Goal: Check status: Check status

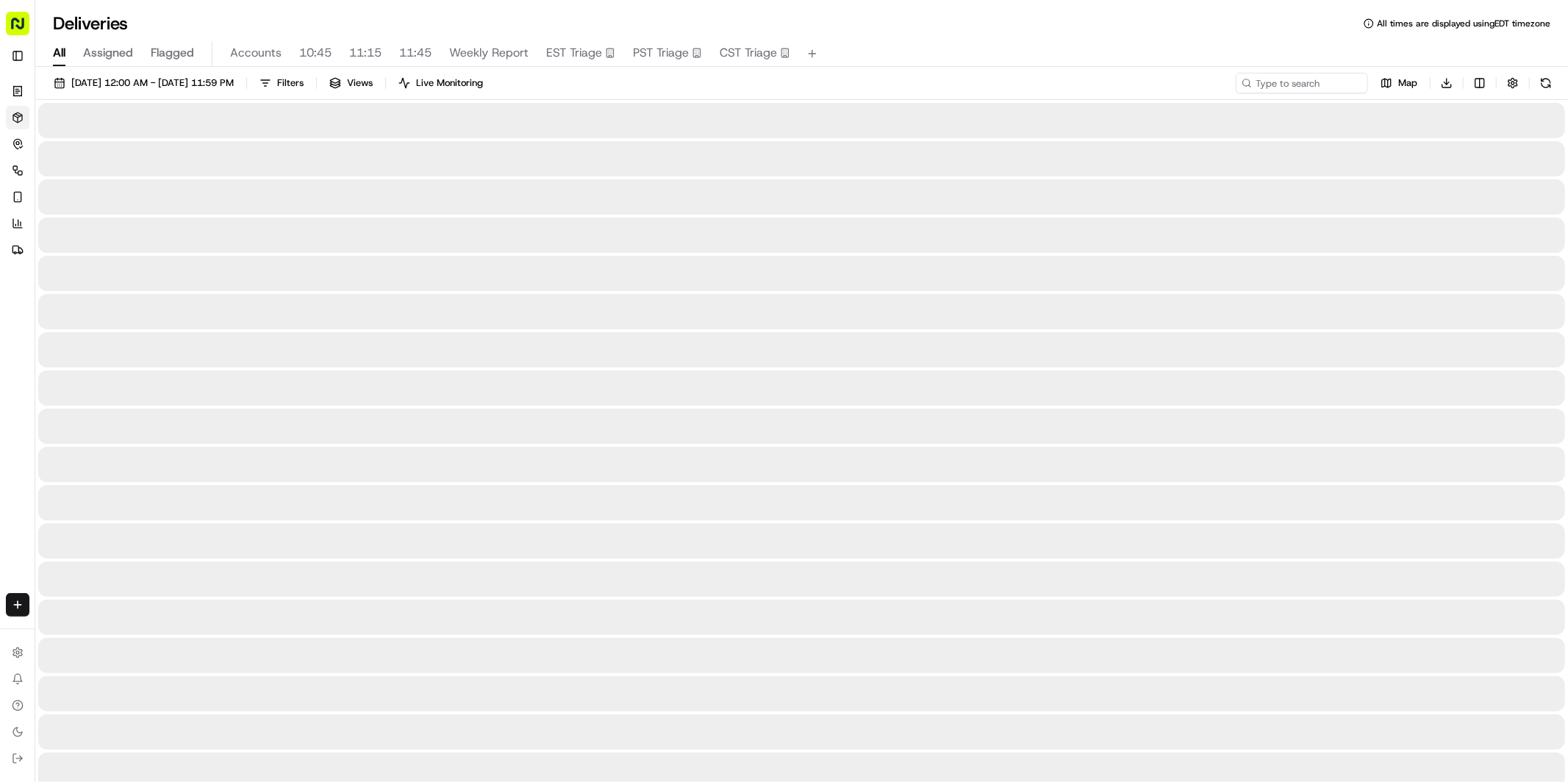
click at [66, 54] on span "All" at bounding box center [59, 53] width 13 height 18
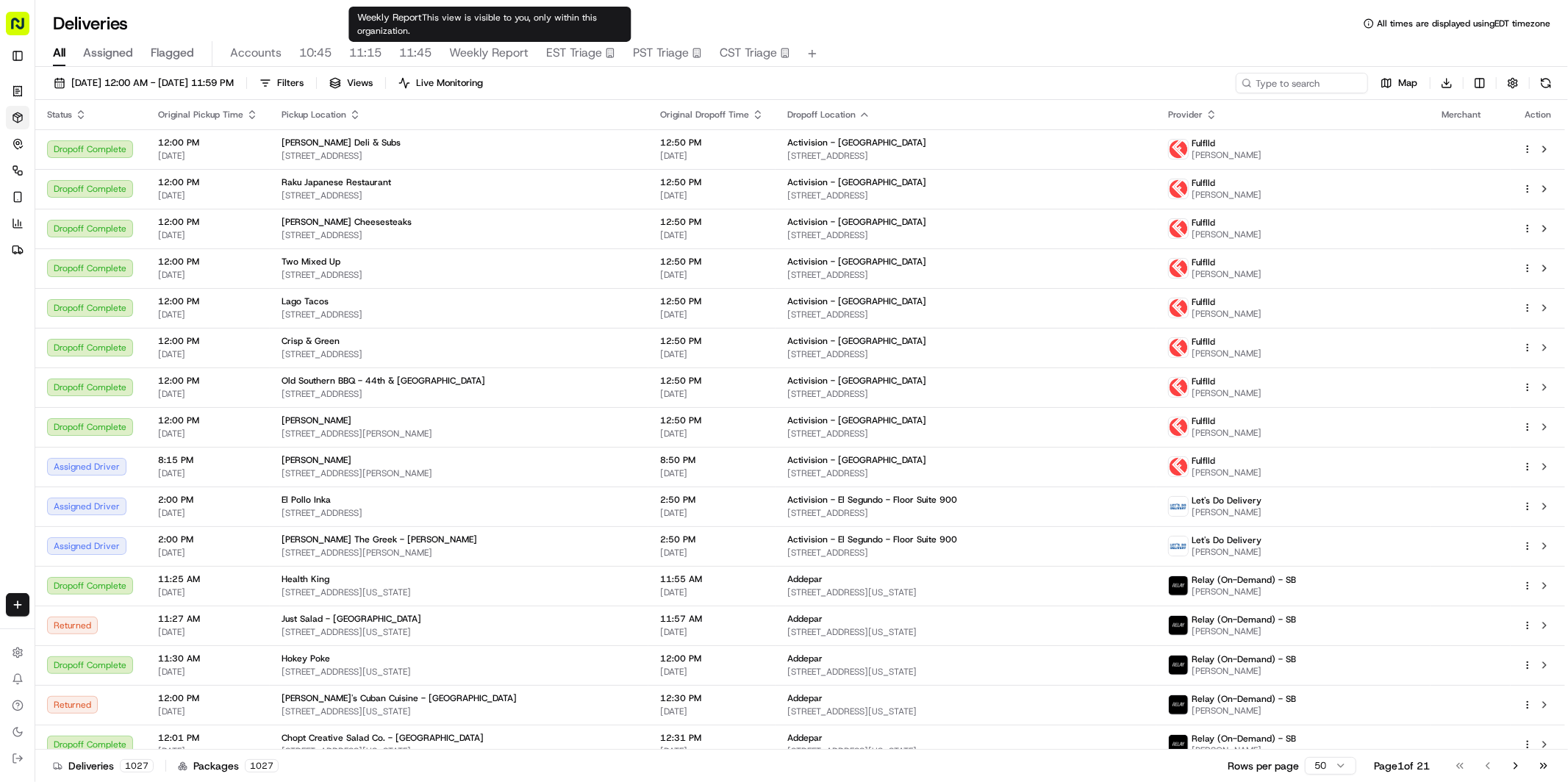
type input "[PERSON_NAME]"
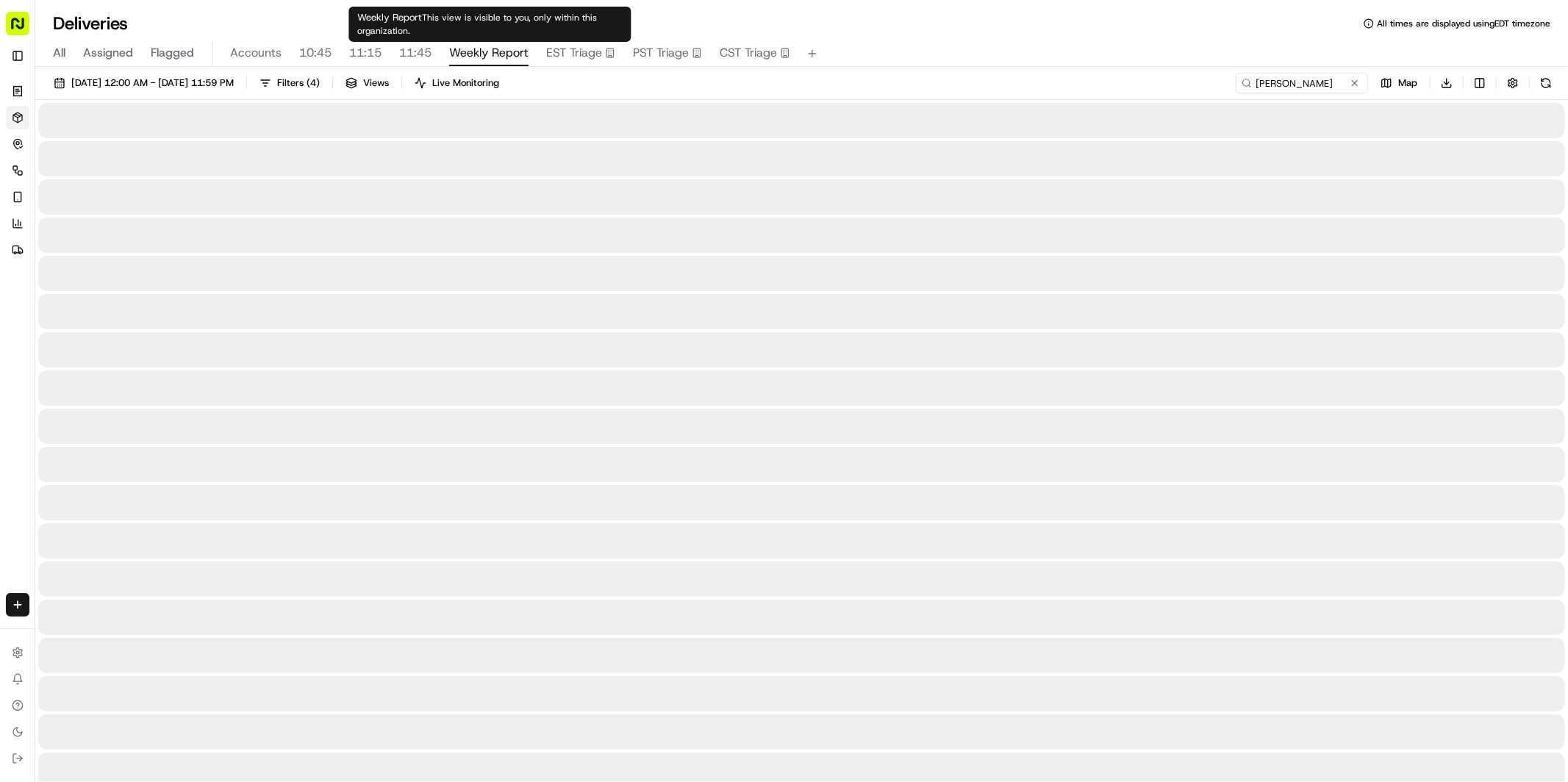
click at [487, 54] on span "Weekly Report" at bounding box center [488, 53] width 79 height 18
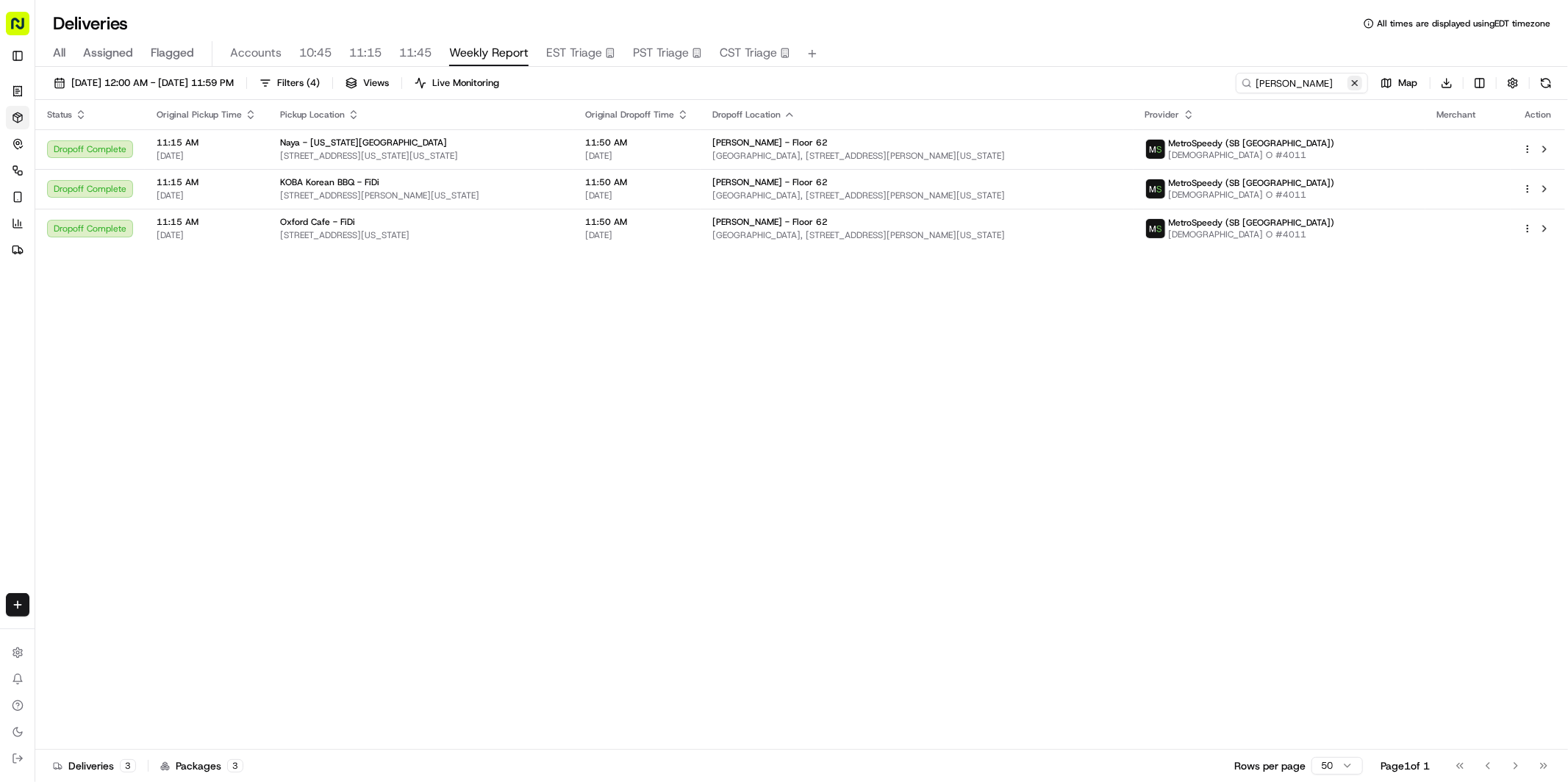
click at [1355, 82] on button at bounding box center [1354, 83] width 14 height 14
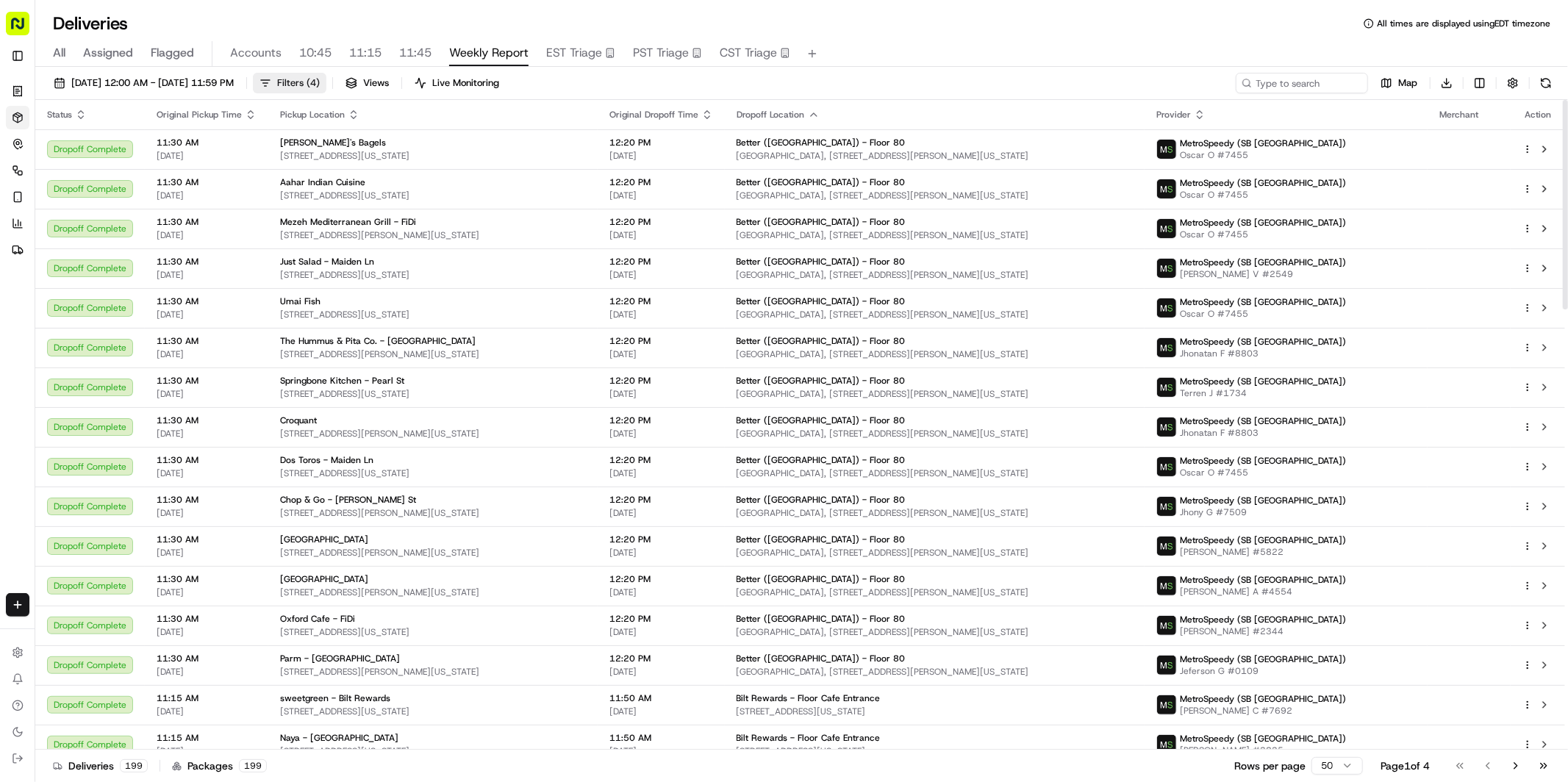
click at [319, 83] on span "Filters ( 4 )" at bounding box center [298, 83] width 42 height 14
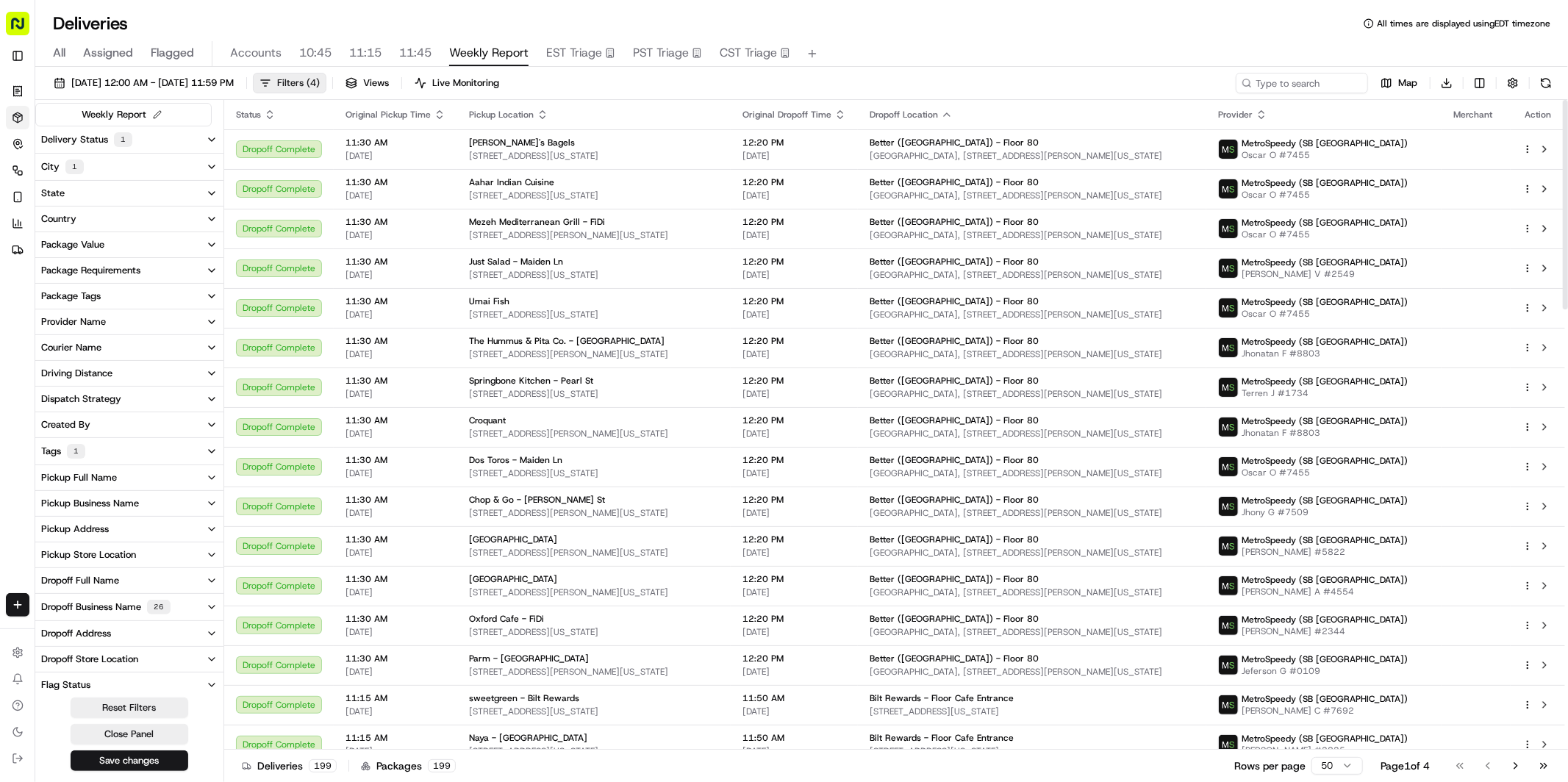
click at [319, 78] on span "Filters ( 4 )" at bounding box center [298, 83] width 42 height 14
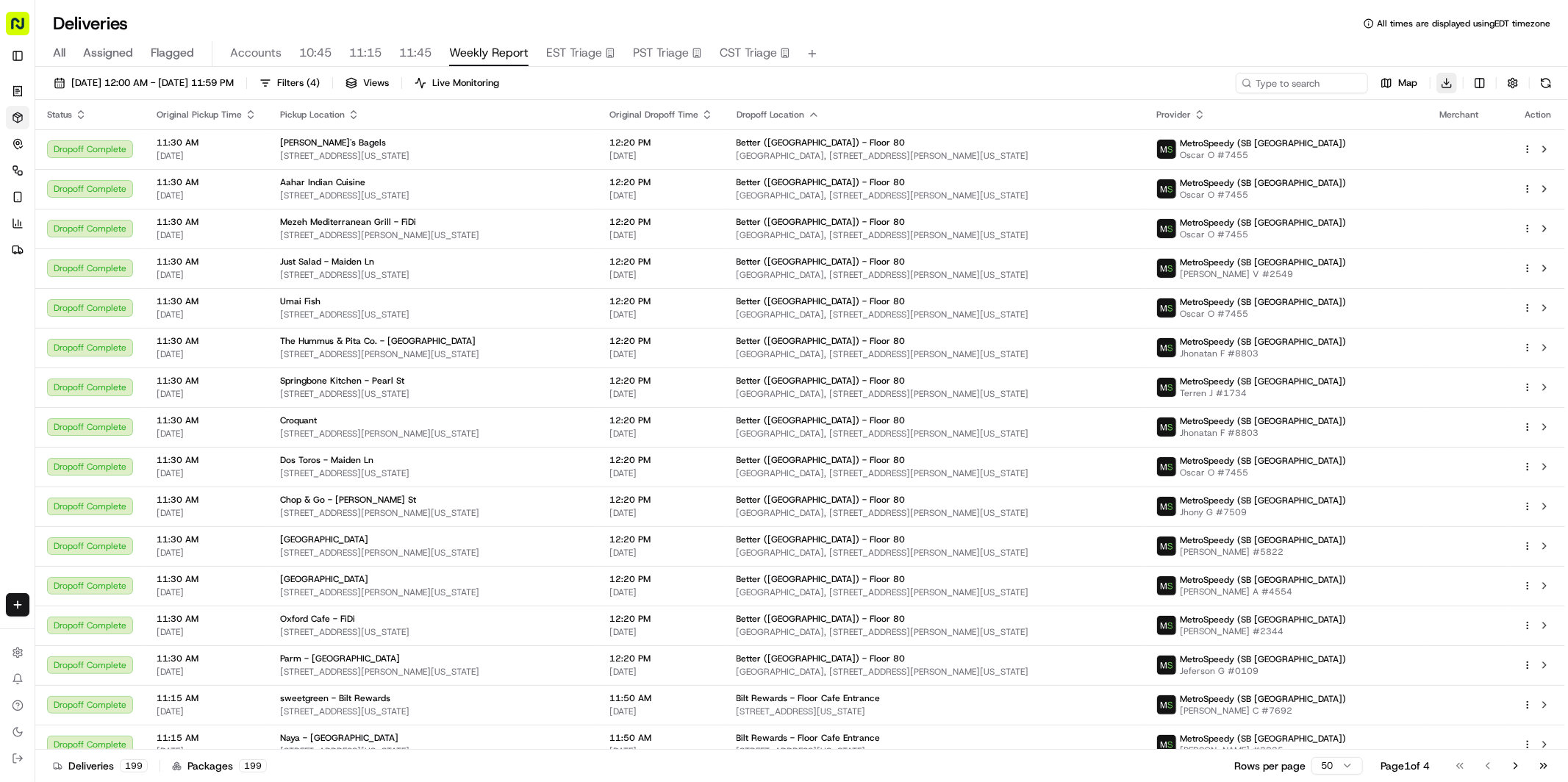
click at [1448, 84] on html "Sharebite [PERSON_NAME][EMAIL_ADDRESS][DOMAIN_NAME] Toggle Sidebar Orders Deliv…" at bounding box center [784, 391] width 1568 height 782
click at [876, 78] on html "Sharebite [PERSON_NAME][EMAIL_ADDRESS][DOMAIN_NAME] Toggle Sidebar Orders Deliv…" at bounding box center [784, 391] width 1568 height 782
click at [549, 4] on div "Deliveries All times are displayed using EDT timezone All Assigned Flagged Acco…" at bounding box center [801, 391] width 1533 height 782
click at [15, 224] on icon at bounding box center [15, 225] width 0 height 2
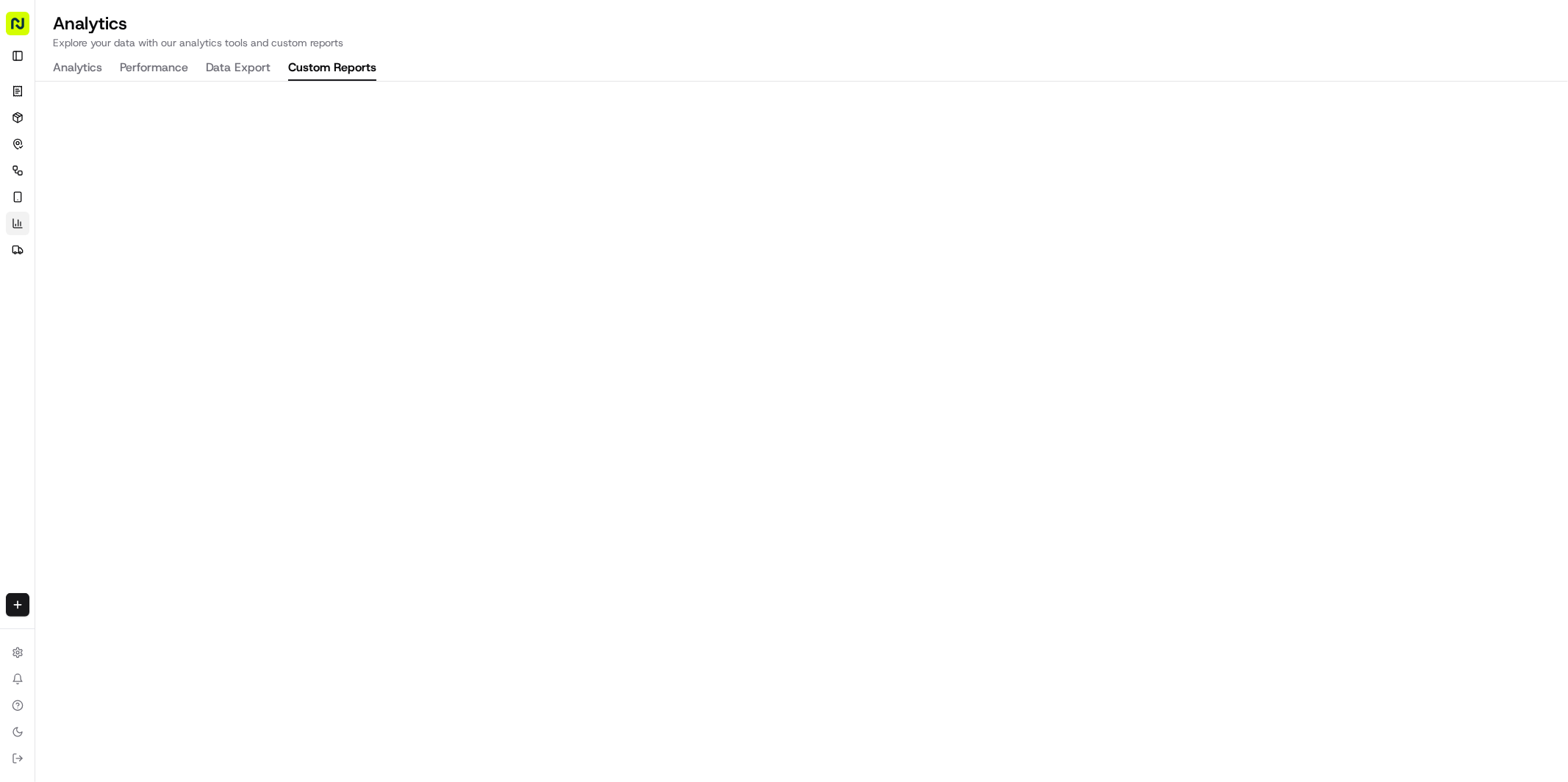
click at [326, 67] on button "Custom Reports" at bounding box center [332, 68] width 88 height 25
click at [16, 94] on icon at bounding box center [18, 91] width 12 height 12
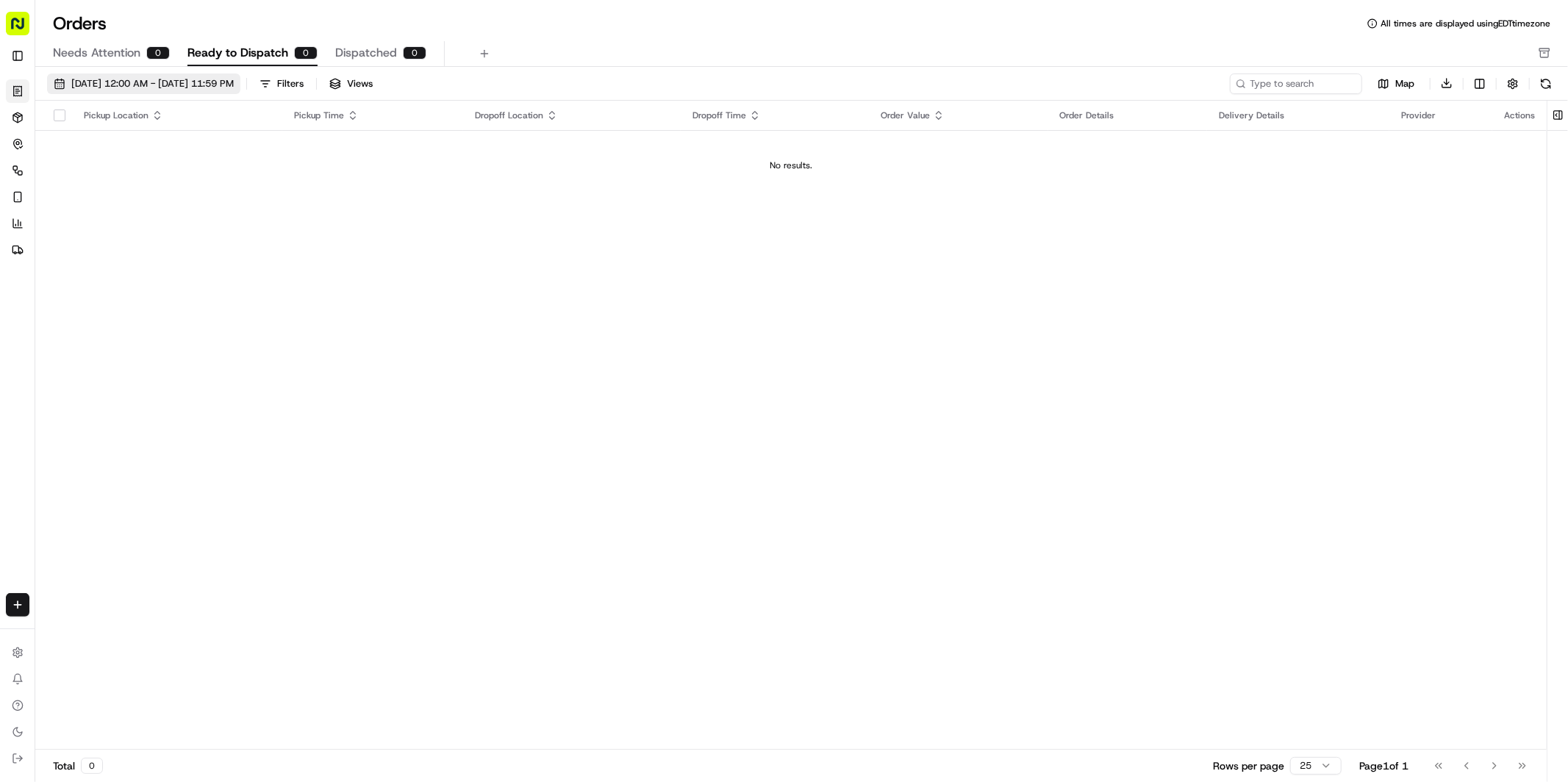
click at [175, 86] on span "[DATE] 12:00 AM - [DATE] 11:59 PM" at bounding box center [152, 83] width 162 height 14
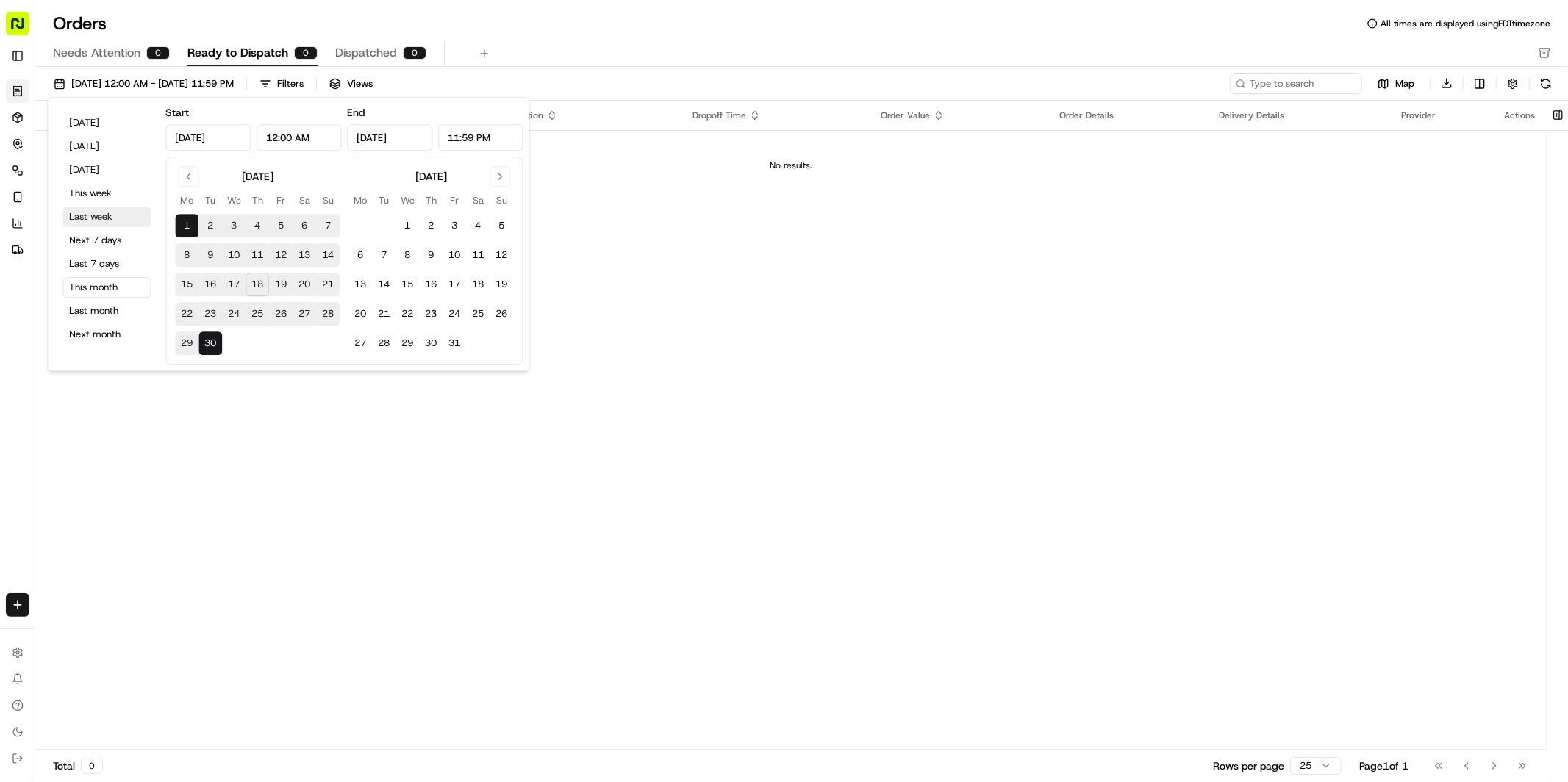
click at [115, 221] on button "Last week" at bounding box center [106, 217] width 88 height 21
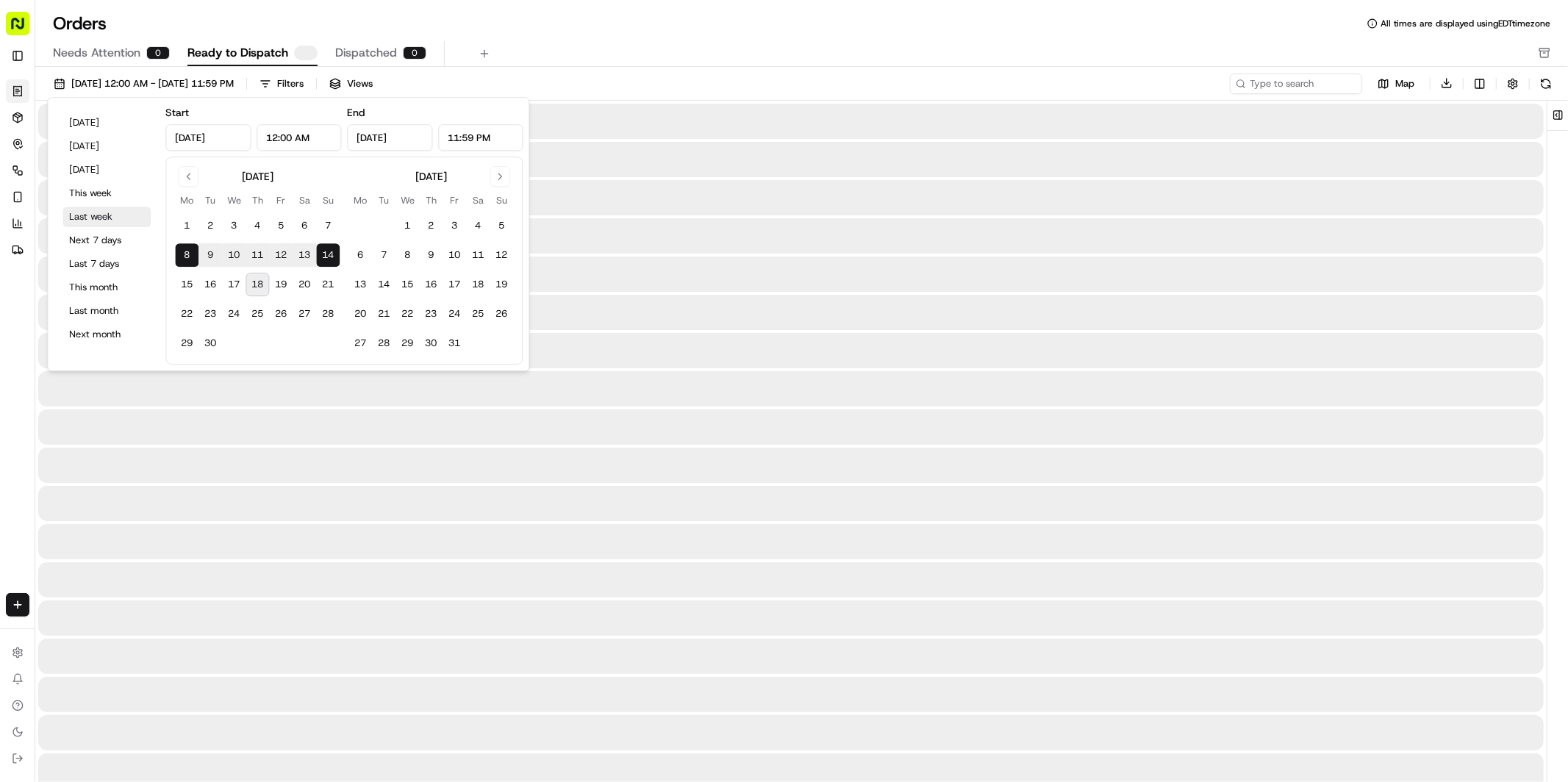
type input "[DATE]"
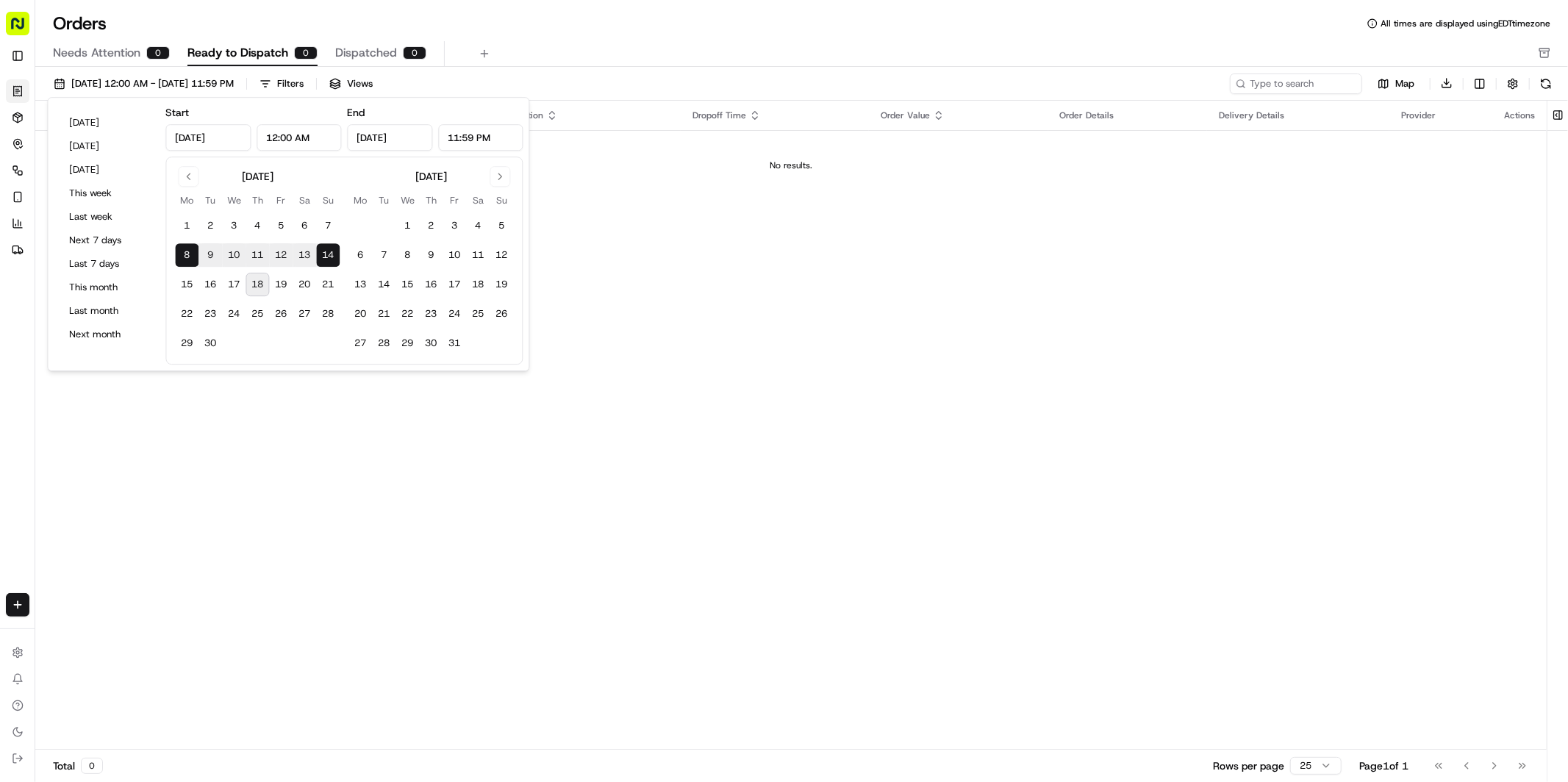
click at [484, 81] on div "[DATE] 12:00 AM - [DATE] 11:59 PM Filters Views" at bounding box center [637, 84] width 1180 height 21
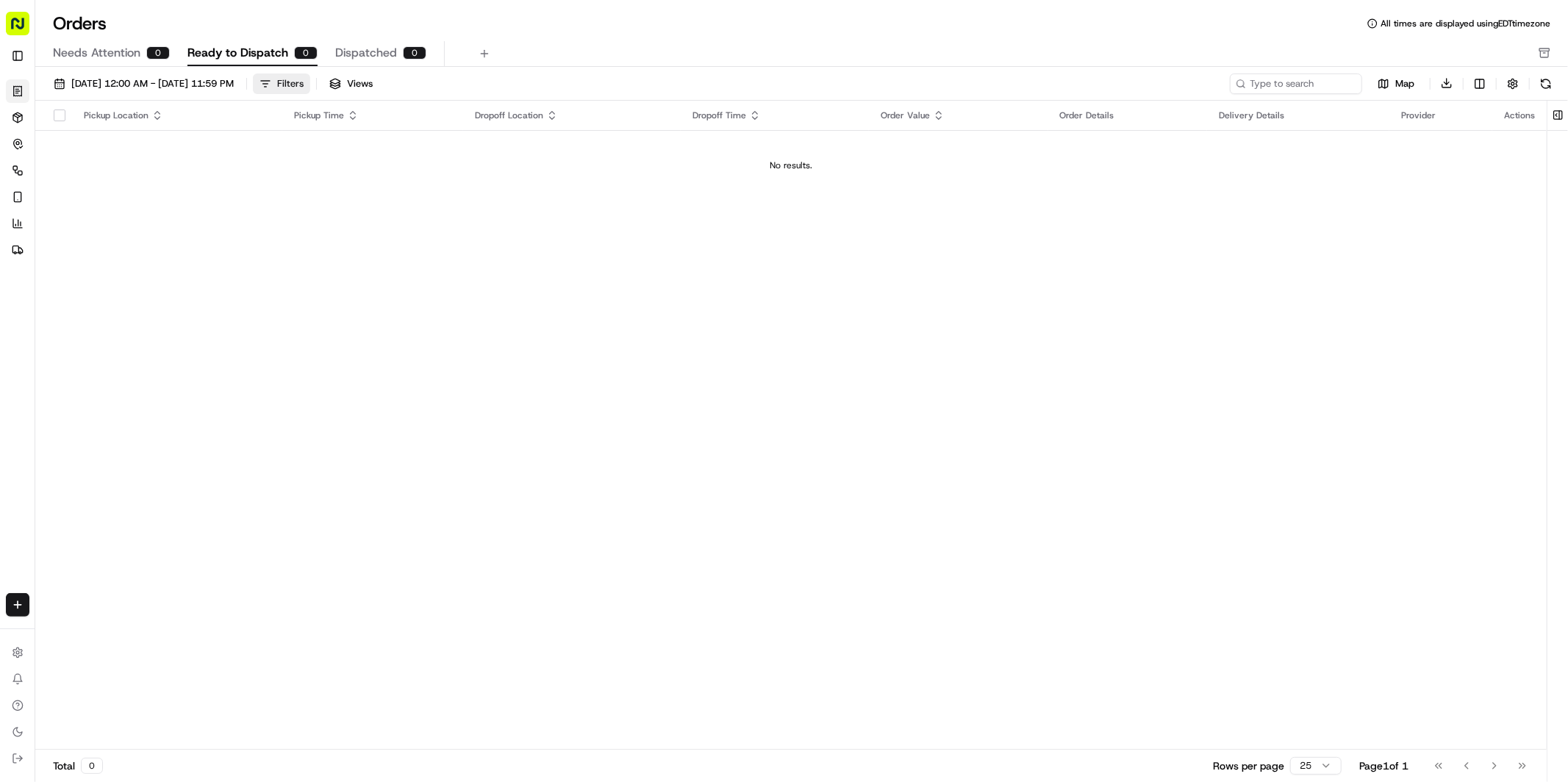
click at [311, 84] on button "Filters" at bounding box center [282, 84] width 58 height 21
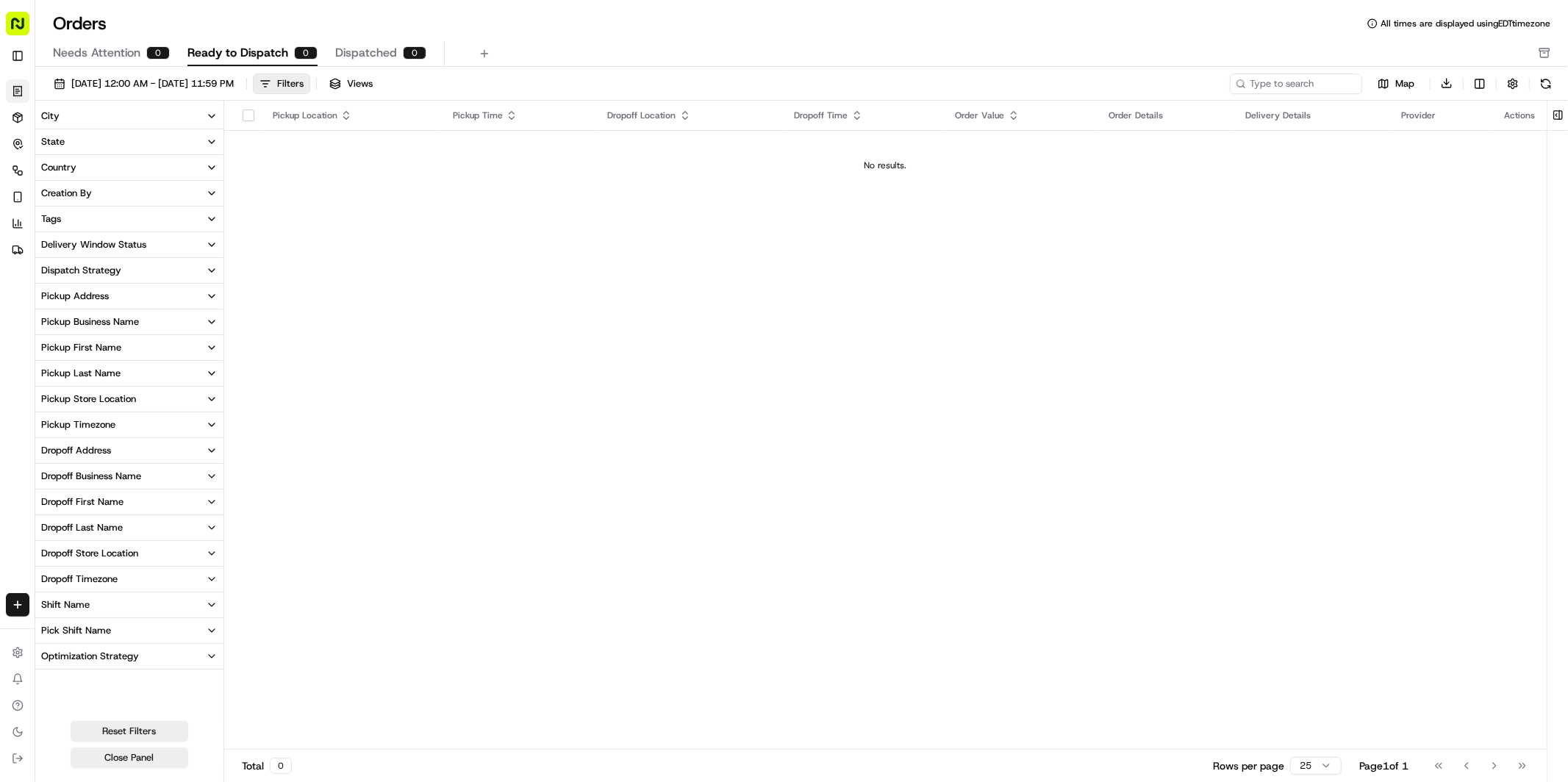
click at [488, 82] on div "[DATE] 12:00 AM - [DATE] 11:59 PM Filters Views" at bounding box center [637, 84] width 1180 height 21
click at [18, 126] on link "Deliveries" at bounding box center [17, 117] width 23 height 23
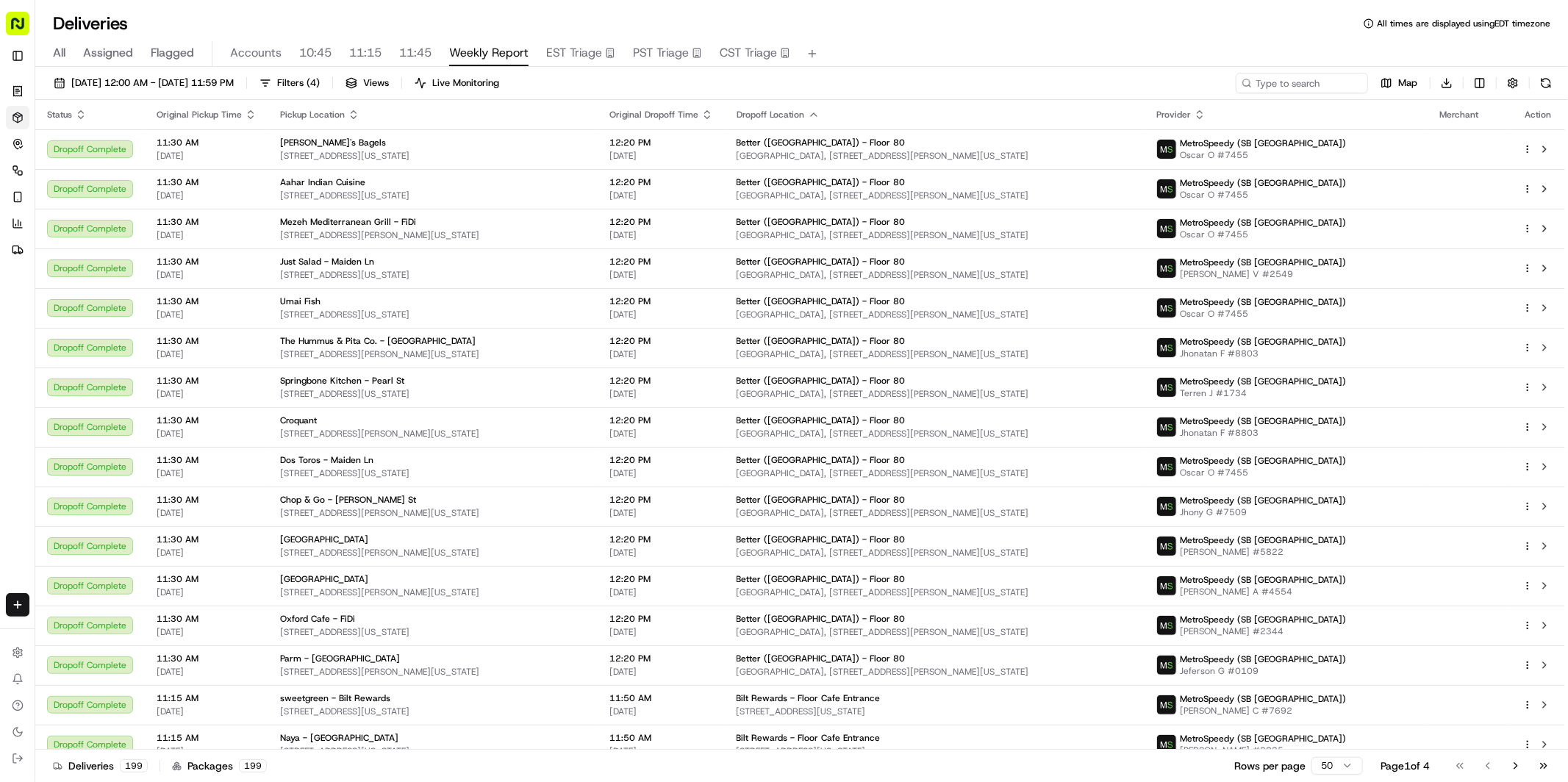
click at [717, 86] on div "[DATE] 12:00 AM - [DATE] 11:59 PM Filters ( 4 ) Views Live Monitoring Map Downl…" at bounding box center [801, 86] width 1533 height 27
